Goal: Transaction & Acquisition: Purchase product/service

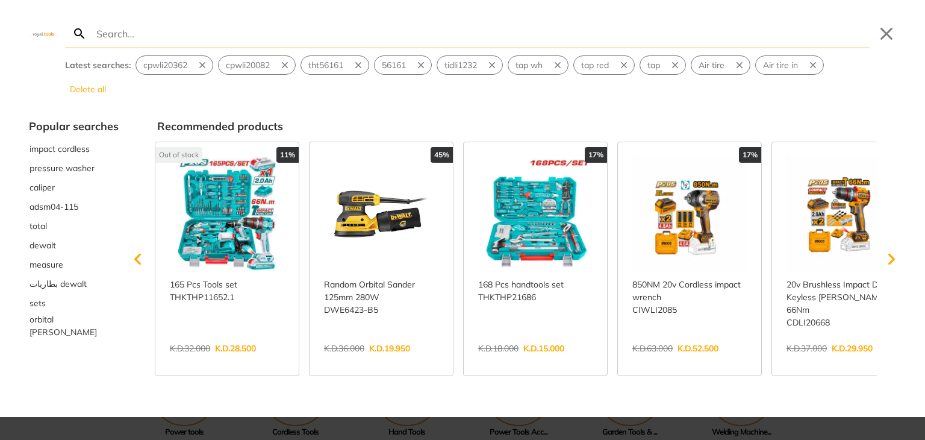
click at [558, 361] on link "View more →" at bounding box center [535, 361] width 114 height 0
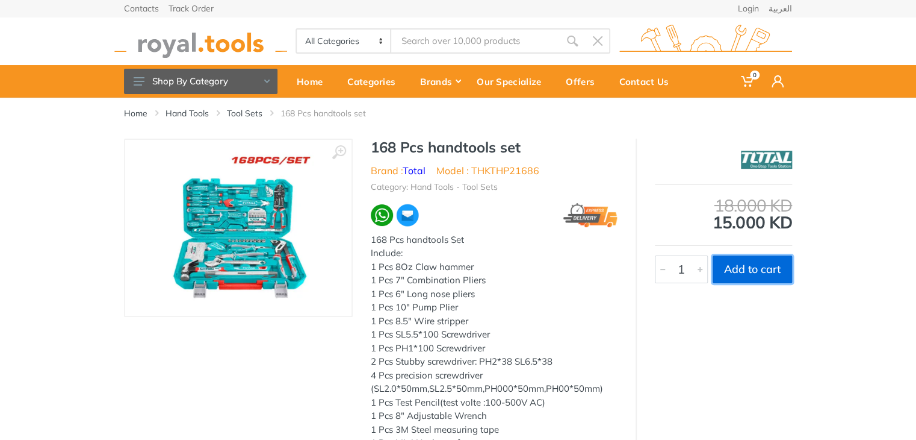
click at [771, 268] on button "Add to cart" at bounding box center [752, 269] width 79 height 28
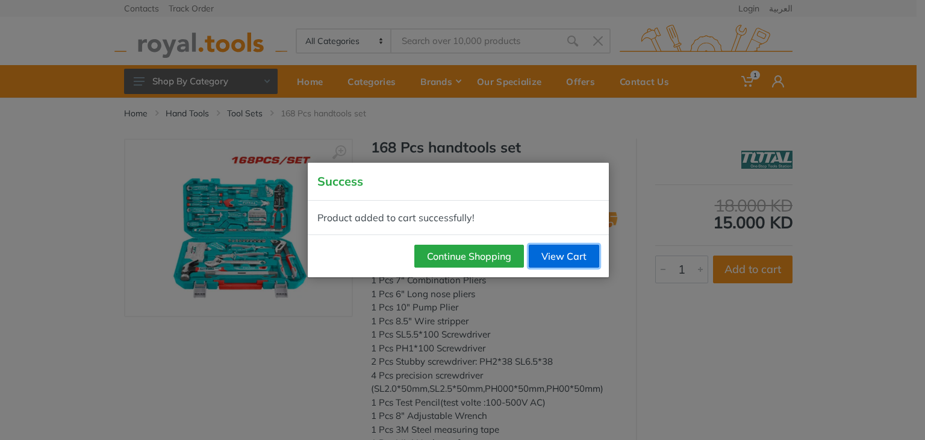
click at [567, 261] on link "View Cart" at bounding box center [564, 255] width 70 height 23
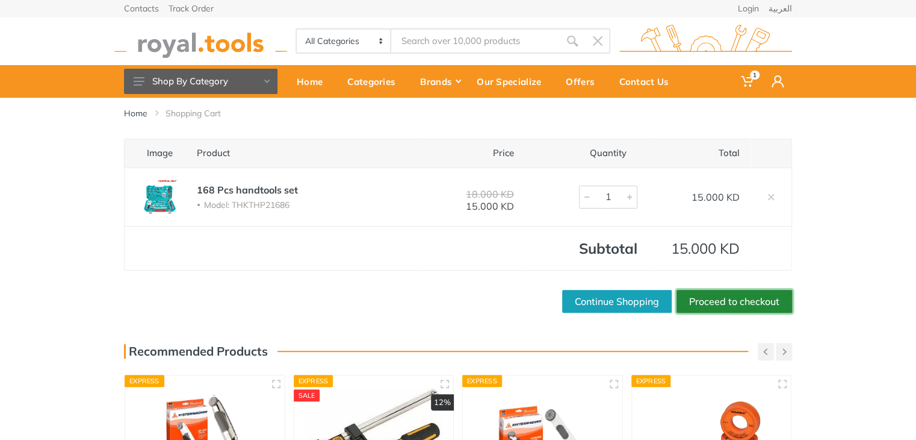
click at [733, 290] on link "Proceed to checkout" at bounding box center [735, 301] width 116 height 23
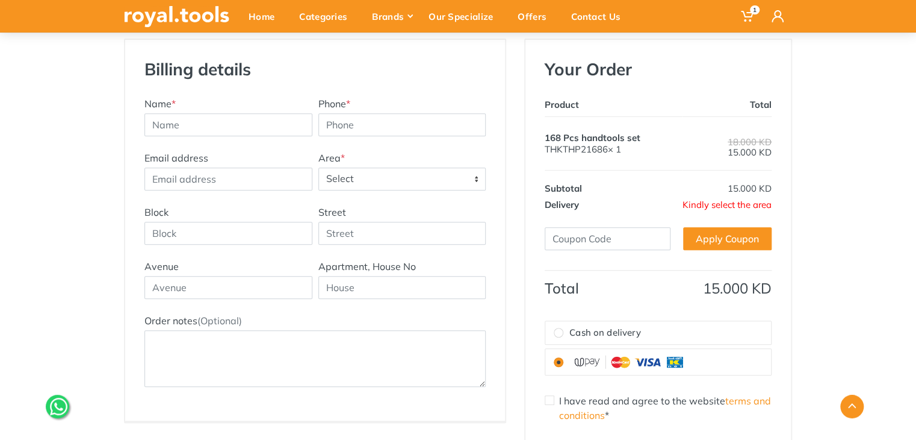
click at [364, 181] on span "Select" at bounding box center [402, 179] width 167 height 22
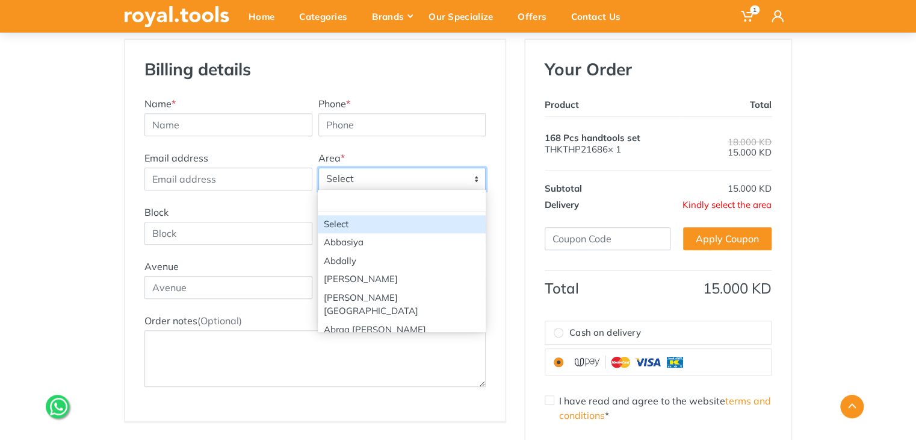
click at [364, 181] on span "Select" at bounding box center [402, 179] width 167 height 22
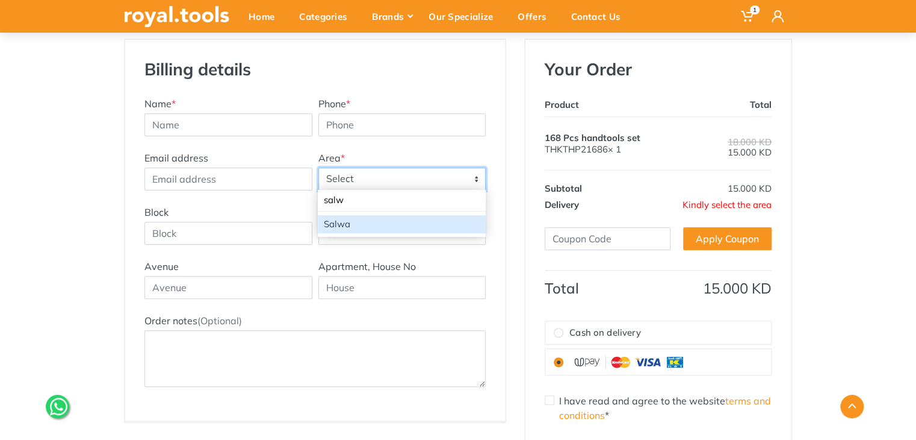
type input "salw"
select select "8"
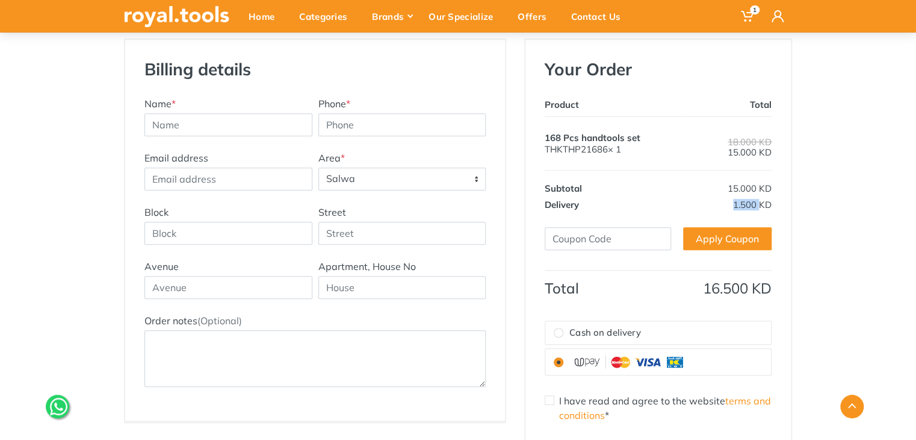
drag, startPoint x: 760, startPoint y: 200, endPoint x: 721, endPoint y: 209, distance: 39.4
click at [721, 209] on td "1.500 KD" at bounding box center [727, 204] width 89 height 16
click at [725, 205] on td "1.500 KD" at bounding box center [727, 204] width 89 height 16
click at [737, 202] on span "1.500 KD" at bounding box center [752, 204] width 39 height 11
drag, startPoint x: 734, startPoint y: 200, endPoint x: 756, endPoint y: 205, distance: 22.7
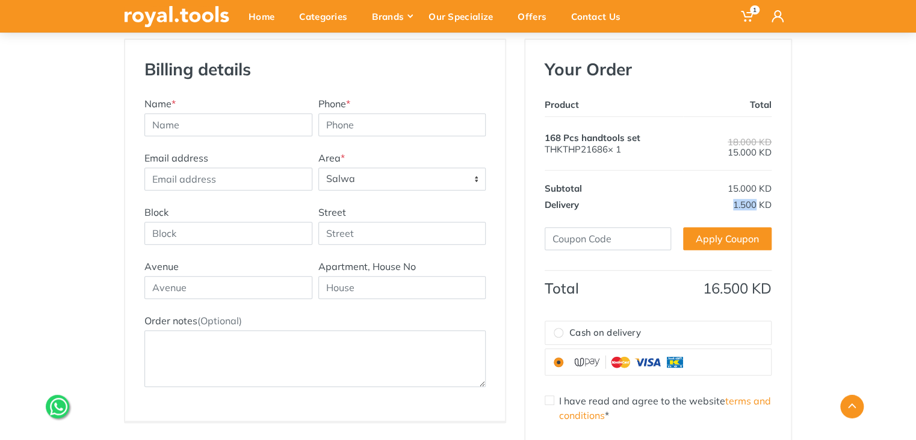
click at [756, 205] on span "1.500 KD" at bounding box center [752, 204] width 39 height 11
click at [768, 200] on span "1.500 KD" at bounding box center [752, 204] width 39 height 11
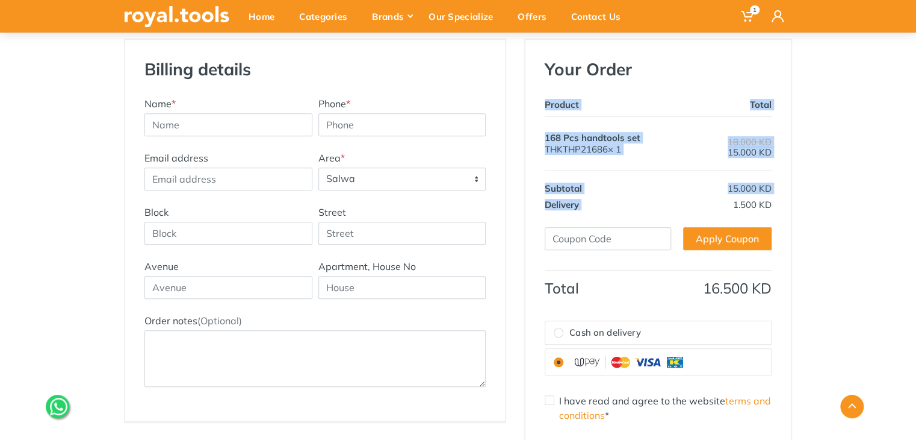
drag, startPoint x: 774, startPoint y: 202, endPoint x: 725, endPoint y: 203, distance: 49.4
click at [725, 203] on div "Your Order Product Total 168 Pcs handtools set THKTHP21686× 1 18.000 KD Total" at bounding box center [659, 277] width 266 height 474
click at [735, 202] on span "1.500 KD" at bounding box center [752, 204] width 39 height 11
drag, startPoint x: 733, startPoint y: 206, endPoint x: 773, endPoint y: 207, distance: 39.7
click at [773, 208] on div "Your Order Product Total 168 Pcs handtools set THKTHP21686× 1 18.000 KD Total" at bounding box center [659, 277] width 266 height 474
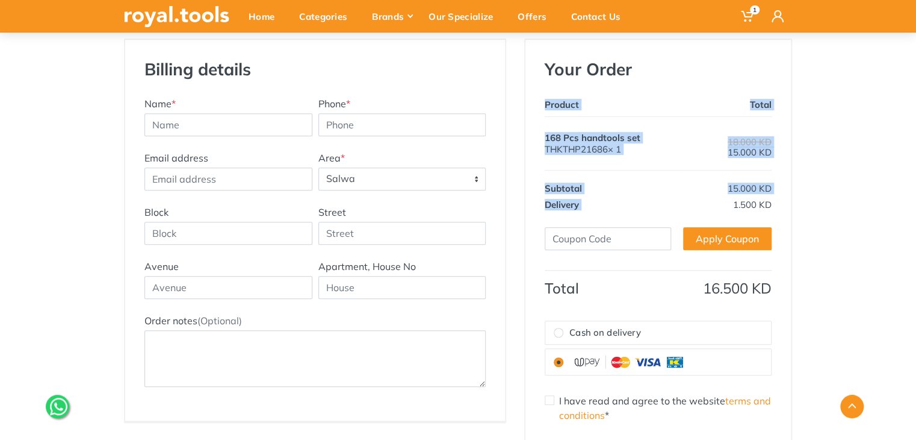
click at [775, 203] on div "Your Order Product Total 168 Pcs handtools set THKTHP21686× 1 18.000 KD Total" at bounding box center [659, 277] width 266 height 474
drag, startPoint x: 775, startPoint y: 203, endPoint x: 736, endPoint y: 197, distance: 39.5
click at [735, 199] on div "Your Order Product Total 168 Pcs handtools set THKTHP21686× 1 18.000 KD Total" at bounding box center [659, 277] width 266 height 474
click at [736, 199] on span "1.500 KD" at bounding box center [752, 204] width 39 height 11
drag, startPoint x: 727, startPoint y: 200, endPoint x: 772, endPoint y: 198, distance: 44.6
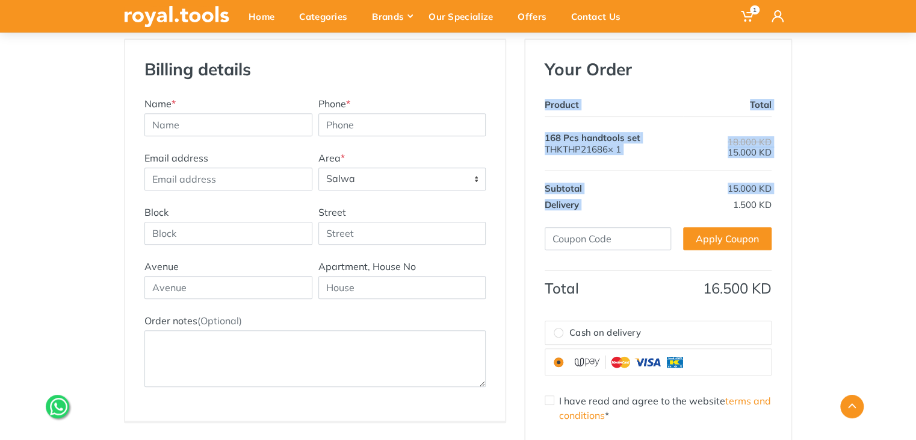
click at [772, 198] on div "Your Order Product Total 168 Pcs handtools set THKTHP21686× 1 18.000 KD Total" at bounding box center [659, 277] width 266 height 474
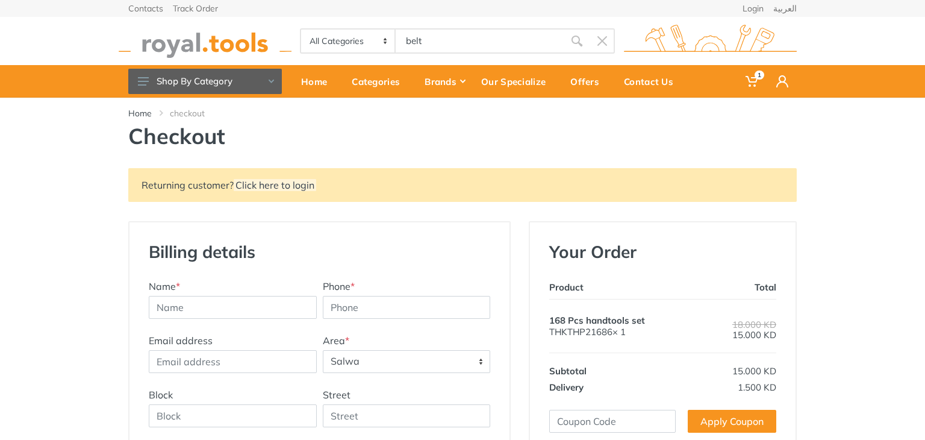
type input "belt"
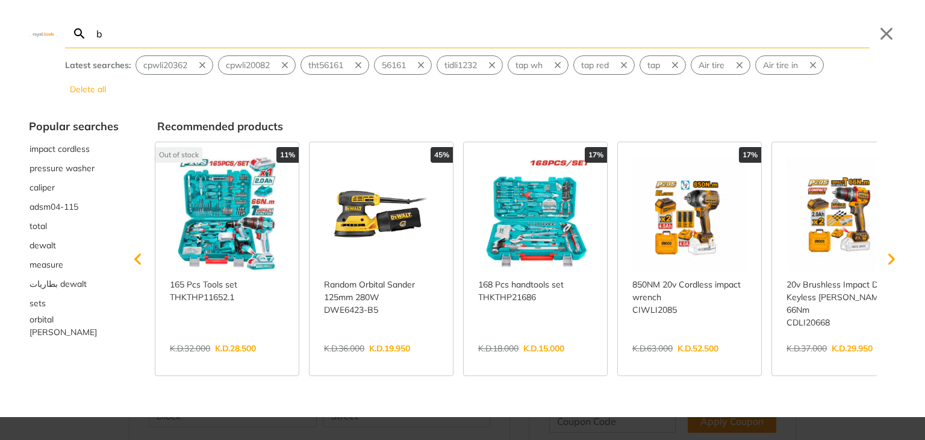
type input "b"
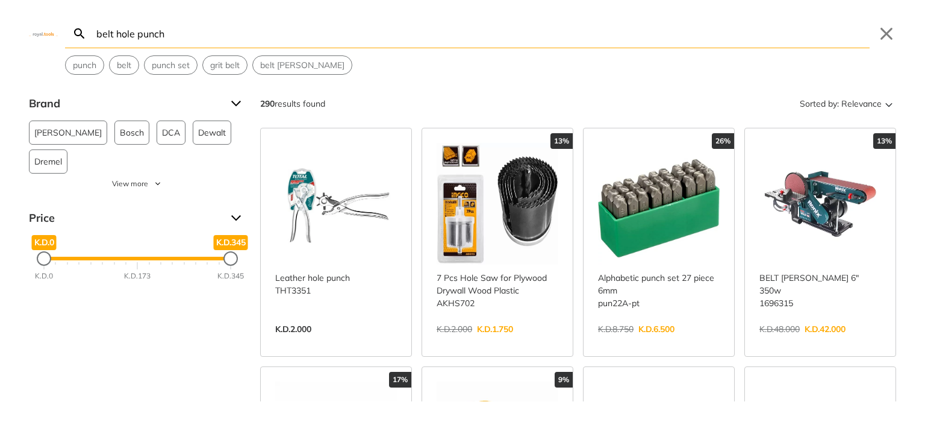
type input "belt hole punch"
